Goal: Transaction & Acquisition: Purchase product/service

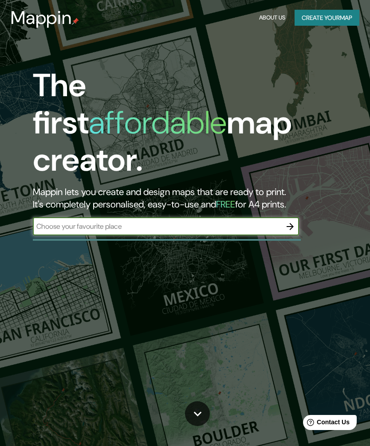
click at [340, 18] on button "Create your map" at bounding box center [327, 18] width 65 height 16
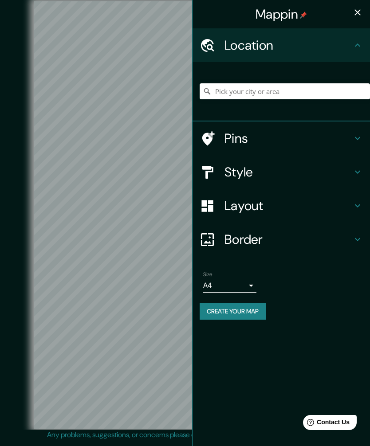
click at [354, 140] on icon at bounding box center [357, 138] width 11 height 11
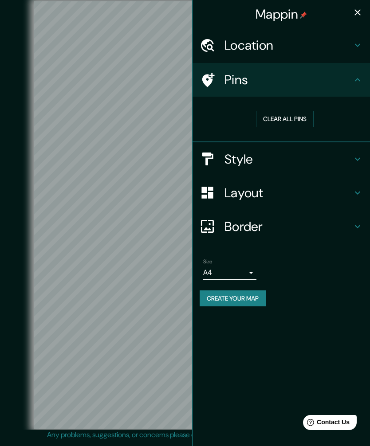
click at [354, 77] on icon at bounding box center [357, 80] width 11 height 11
click at [359, 155] on icon at bounding box center [357, 159] width 11 height 11
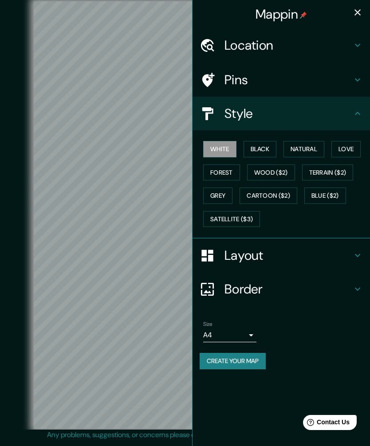
click at [264, 146] on button "Black" at bounding box center [260, 149] width 33 height 16
click at [313, 148] on button "Natural" at bounding box center [303, 149] width 41 height 16
click at [286, 169] on button "Wood ($2)" at bounding box center [271, 173] width 48 height 16
click at [222, 193] on button "Grey" at bounding box center [217, 196] width 29 height 16
click at [225, 148] on button "White" at bounding box center [219, 149] width 33 height 16
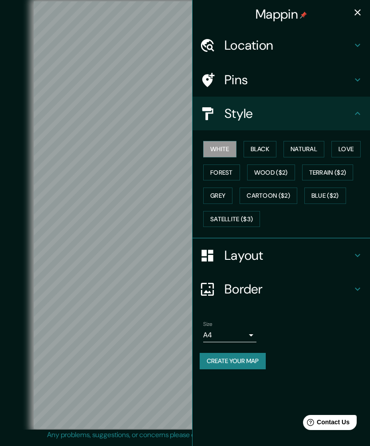
click at [352, 112] on icon at bounding box center [357, 113] width 11 height 11
click at [357, 250] on icon at bounding box center [357, 255] width 11 height 11
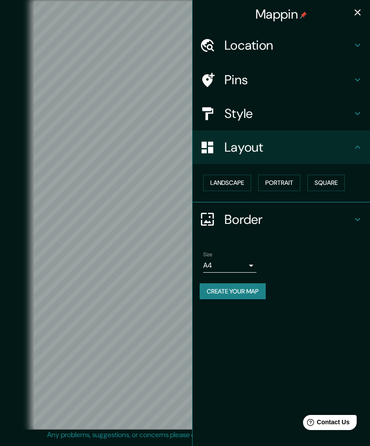
click at [236, 183] on button "Landscape" at bounding box center [227, 183] width 48 height 16
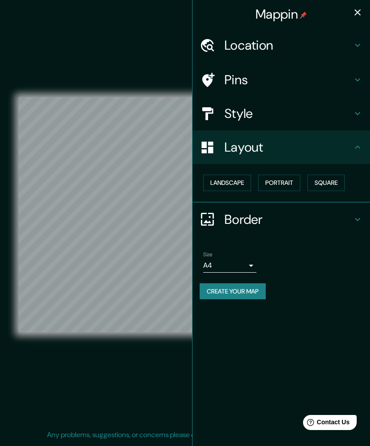
click at [286, 179] on button "Portrait" at bounding box center [279, 183] width 42 height 16
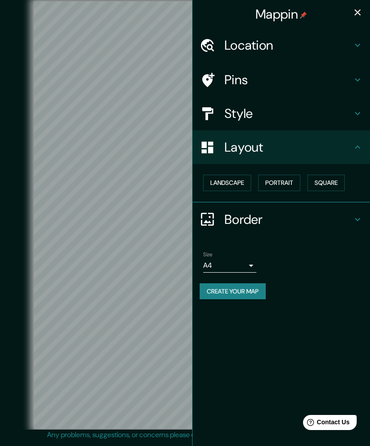
click at [332, 181] on button "Square" at bounding box center [325, 183] width 37 height 16
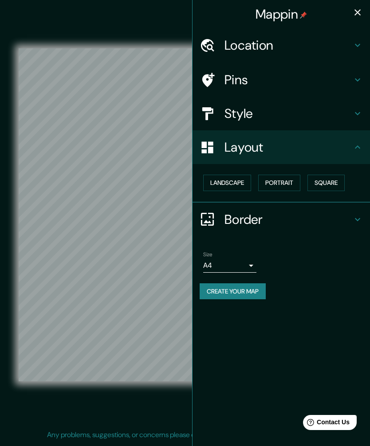
click at [229, 180] on button "Landscape" at bounding box center [227, 183] width 48 height 16
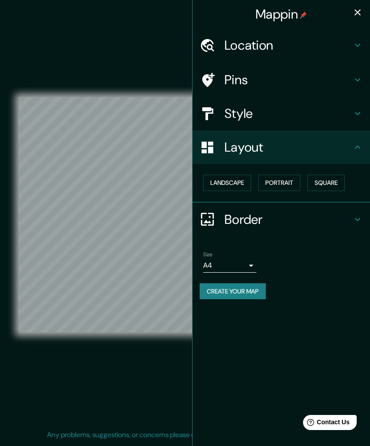
click at [364, 134] on div "Layout" at bounding box center [281, 147] width 177 height 34
click at [357, 149] on icon at bounding box center [357, 147] width 11 height 11
click at [229, 179] on button "Landscape" at bounding box center [227, 183] width 48 height 16
click at [289, 183] on button "Portrait" at bounding box center [279, 183] width 42 height 16
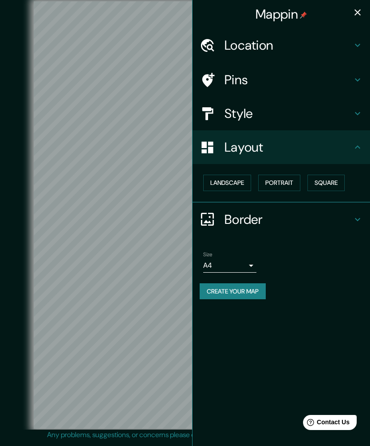
click at [335, 177] on button "Square" at bounding box center [325, 183] width 37 height 16
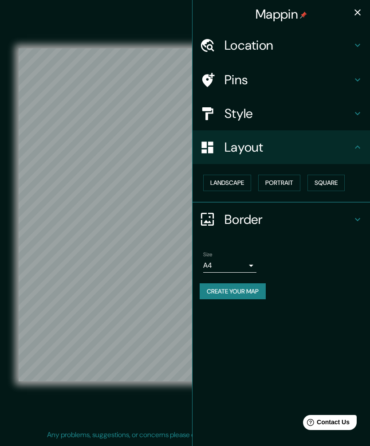
click at [293, 181] on button "Portrait" at bounding box center [279, 183] width 42 height 16
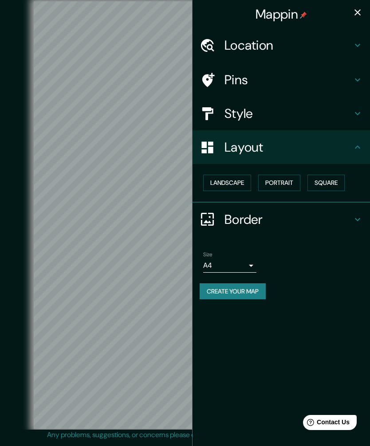
click at [357, 41] on icon at bounding box center [357, 45] width 11 height 11
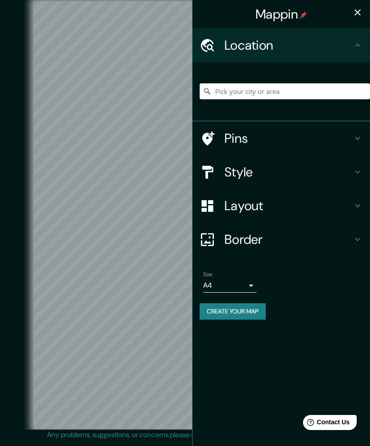
click at [357, 40] on icon at bounding box center [357, 45] width 11 height 11
click at [358, 128] on div "Pins" at bounding box center [281, 139] width 177 height 34
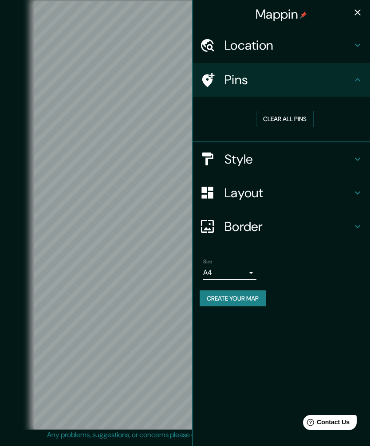
click at [355, 16] on icon "button" at bounding box center [357, 12] width 11 height 11
